Goal: Navigation & Orientation: Find specific page/section

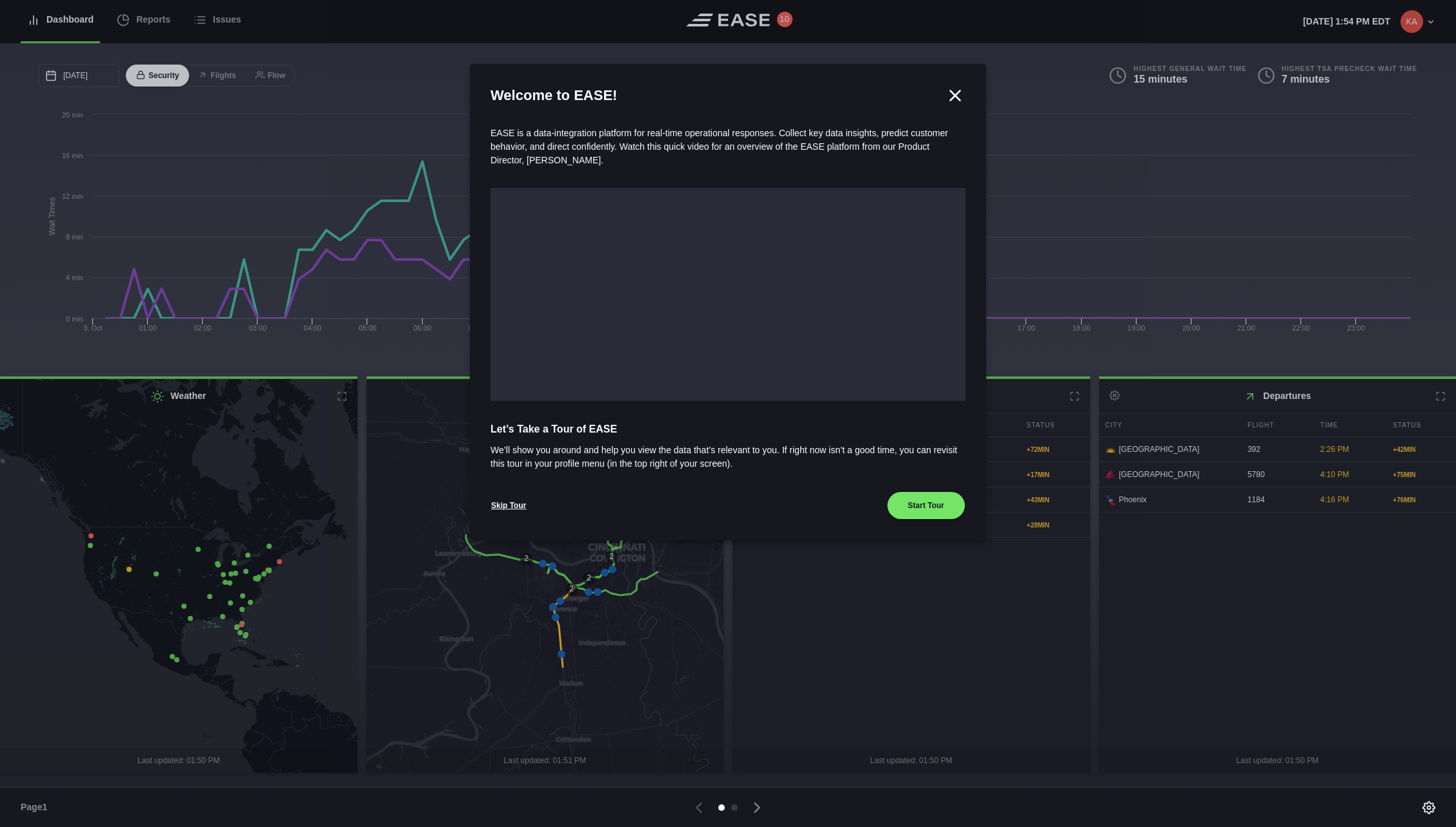
click at [953, 97] on icon at bounding box center [955, 95] width 10 height 10
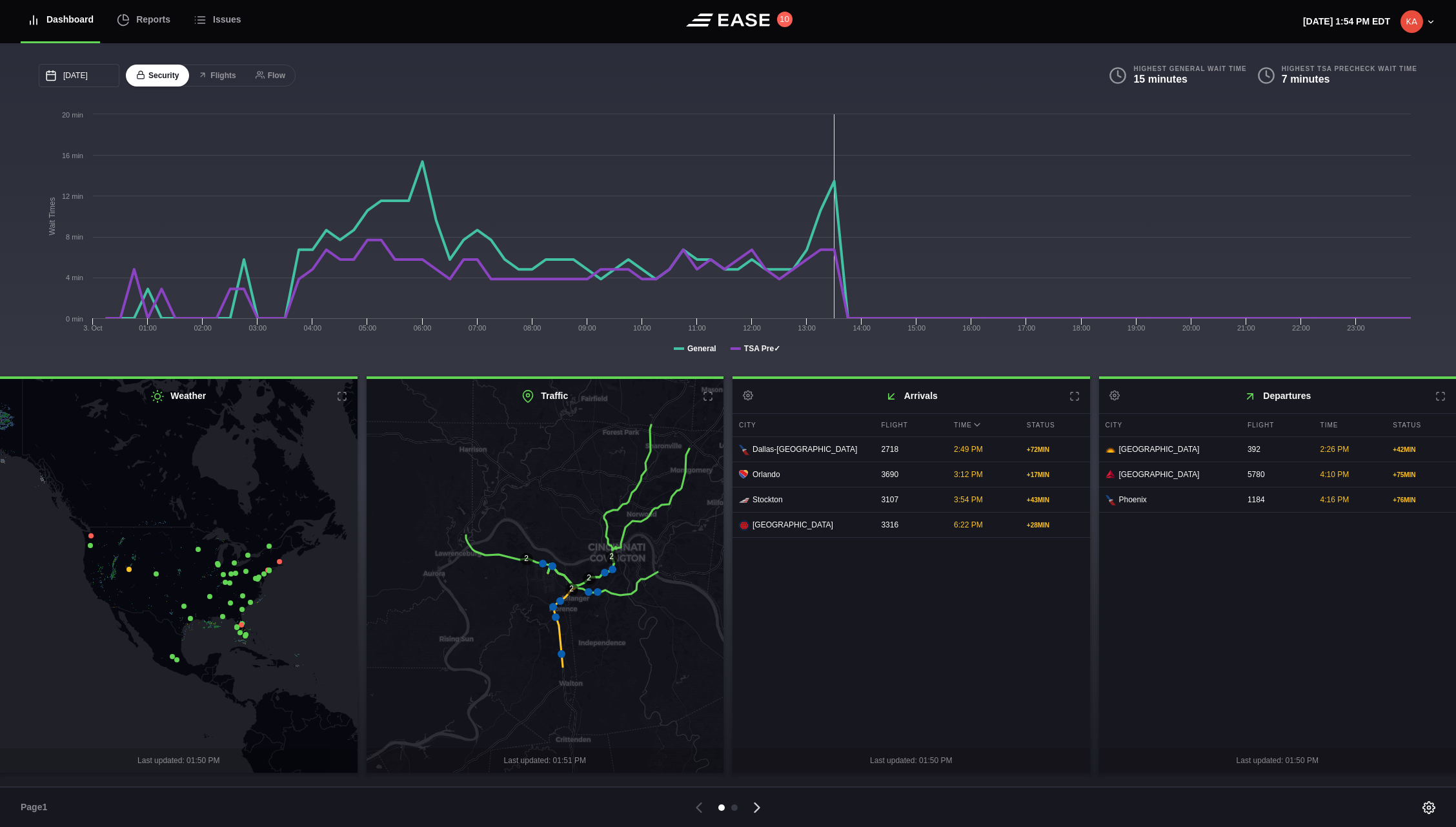
click at [757, 808] on icon at bounding box center [757, 808] width 18 height 18
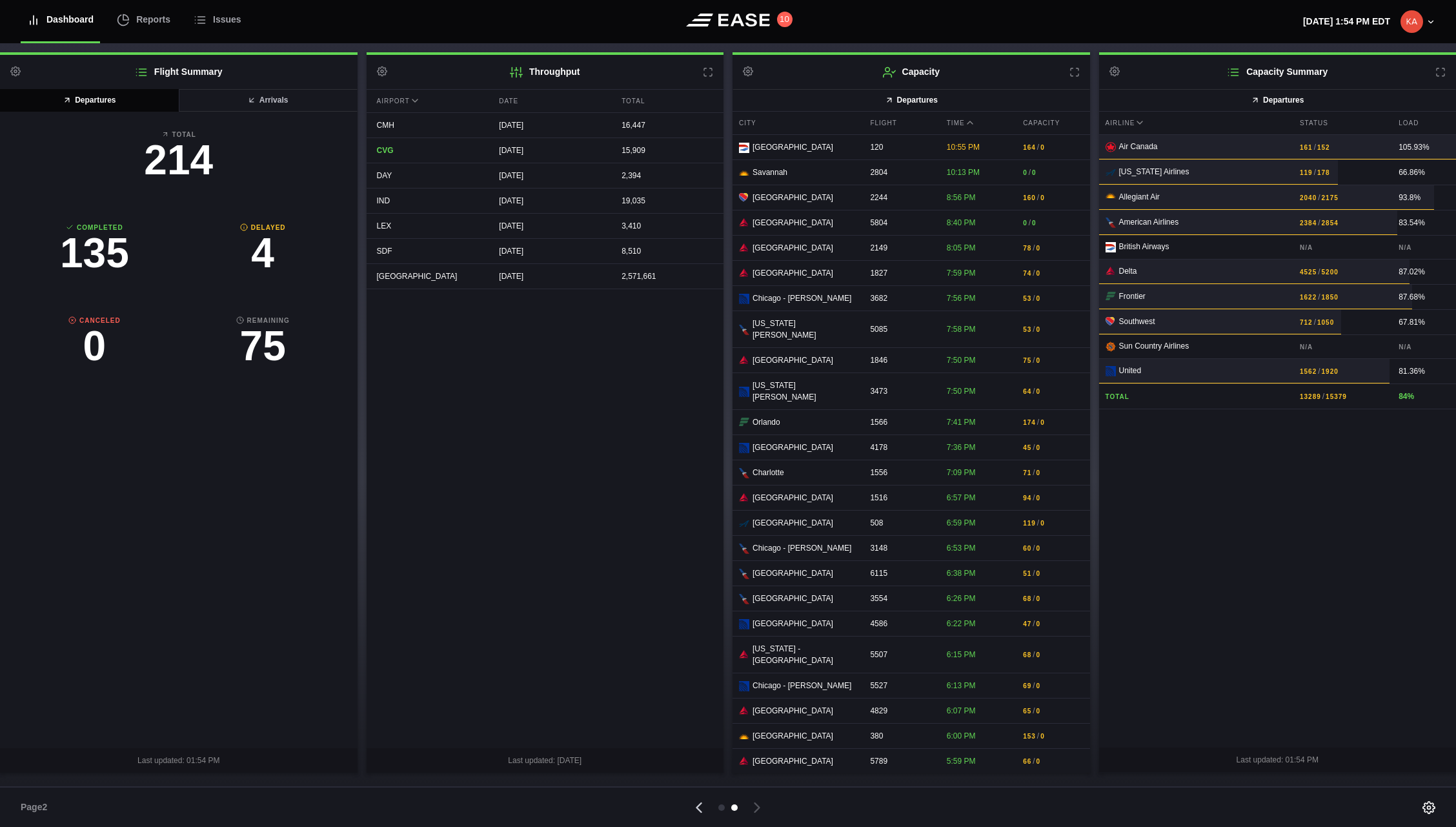
click at [699, 808] on icon at bounding box center [699, 808] width 18 height 18
